Goal: Information Seeking & Learning: Learn about a topic

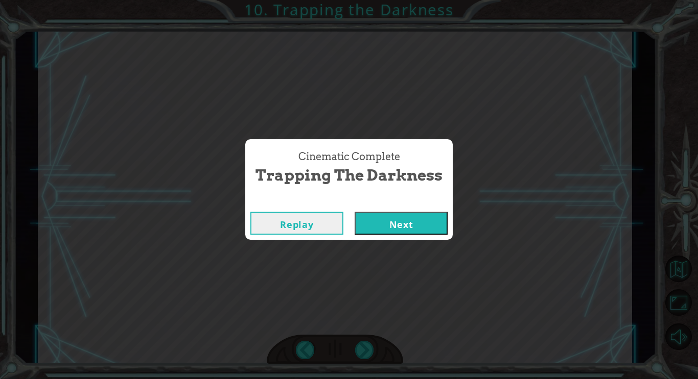
click at [394, 228] on button "Next" at bounding box center [400, 223] width 93 height 23
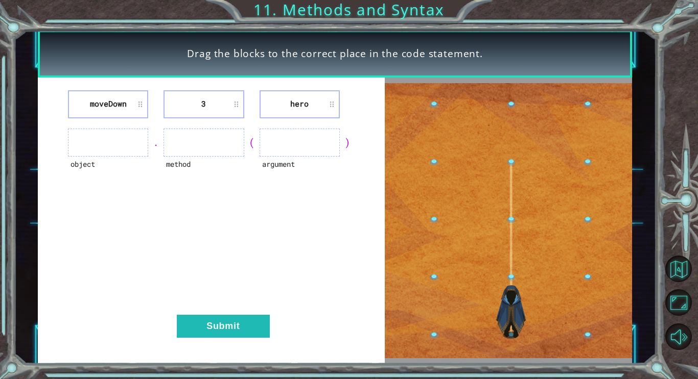
click at [394, 228] on div at bounding box center [508, 221] width 247 height 287
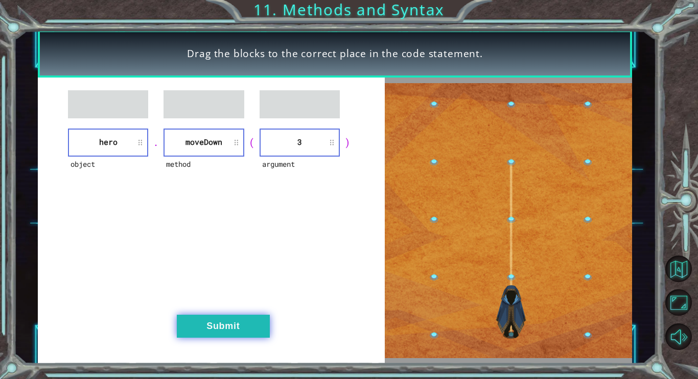
click at [241, 324] on button "Submit" at bounding box center [223, 326] width 93 height 23
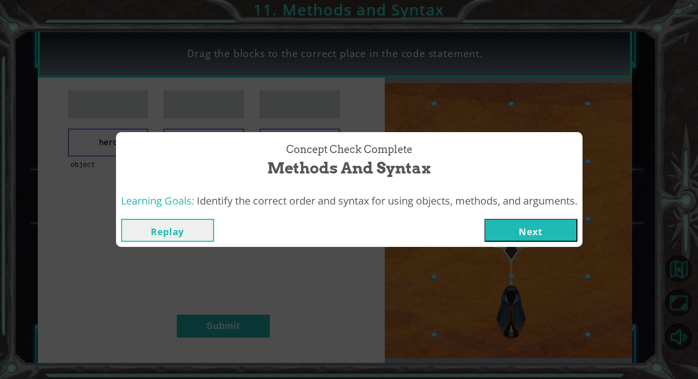
click at [532, 231] on button "Next" at bounding box center [530, 230] width 93 height 23
